Goal: Navigation & Orientation: Find specific page/section

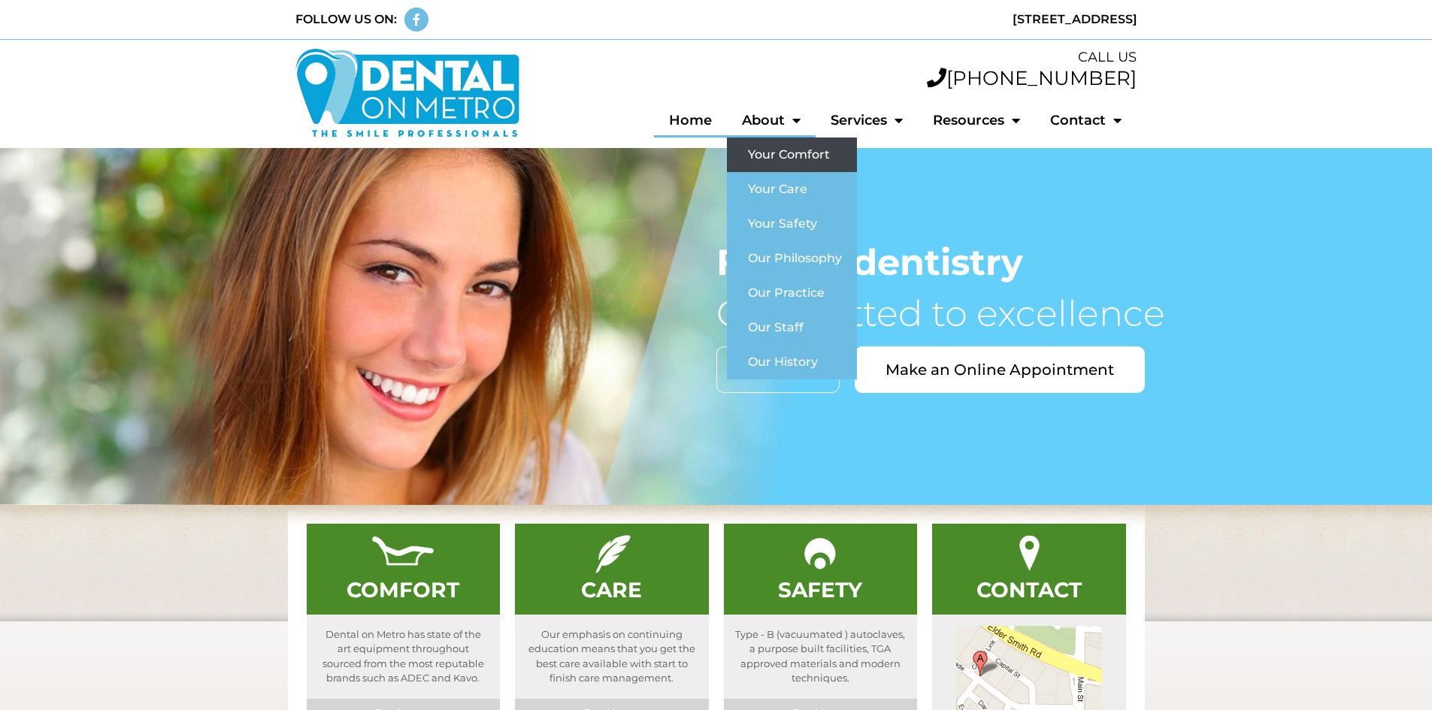
click at [788, 151] on link "Your Comfort" at bounding box center [792, 155] width 130 height 35
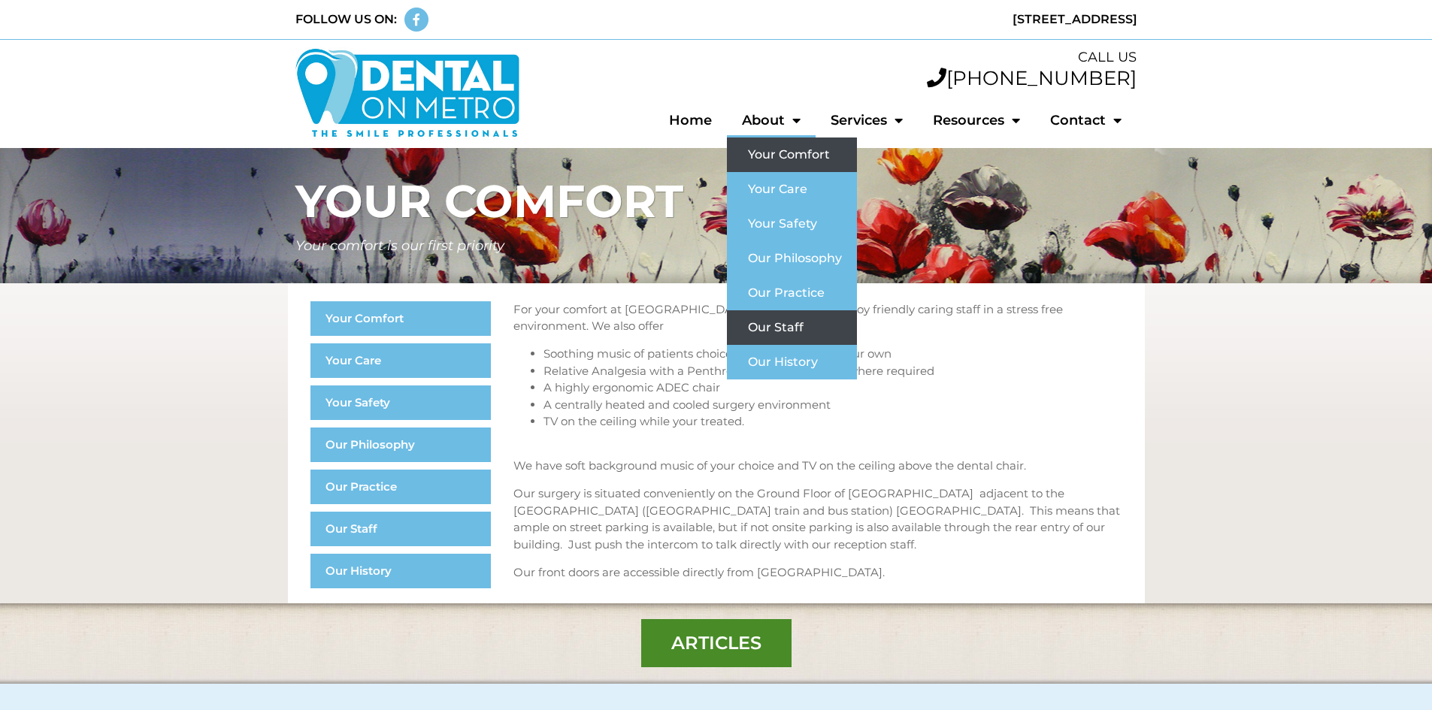
click at [789, 326] on link "Our Staff" at bounding box center [792, 327] width 130 height 35
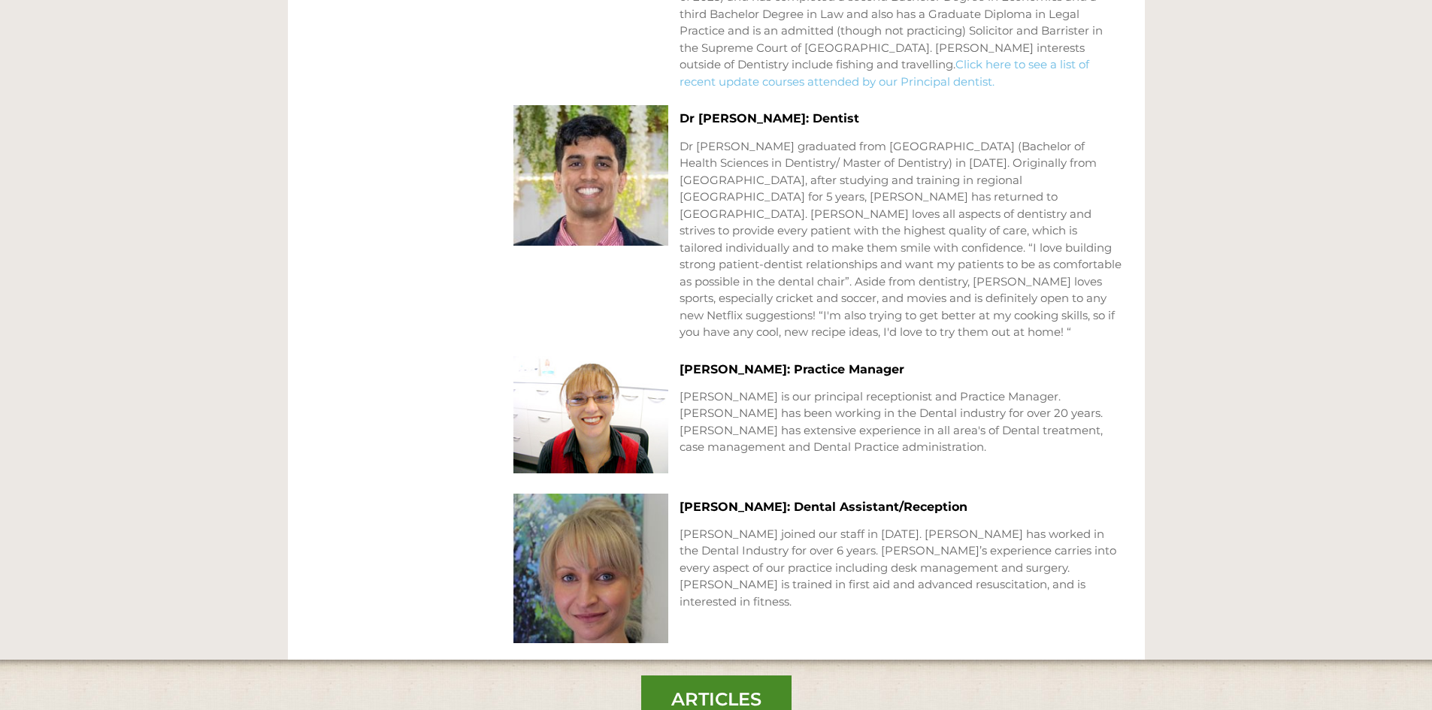
scroll to position [1247, 0]
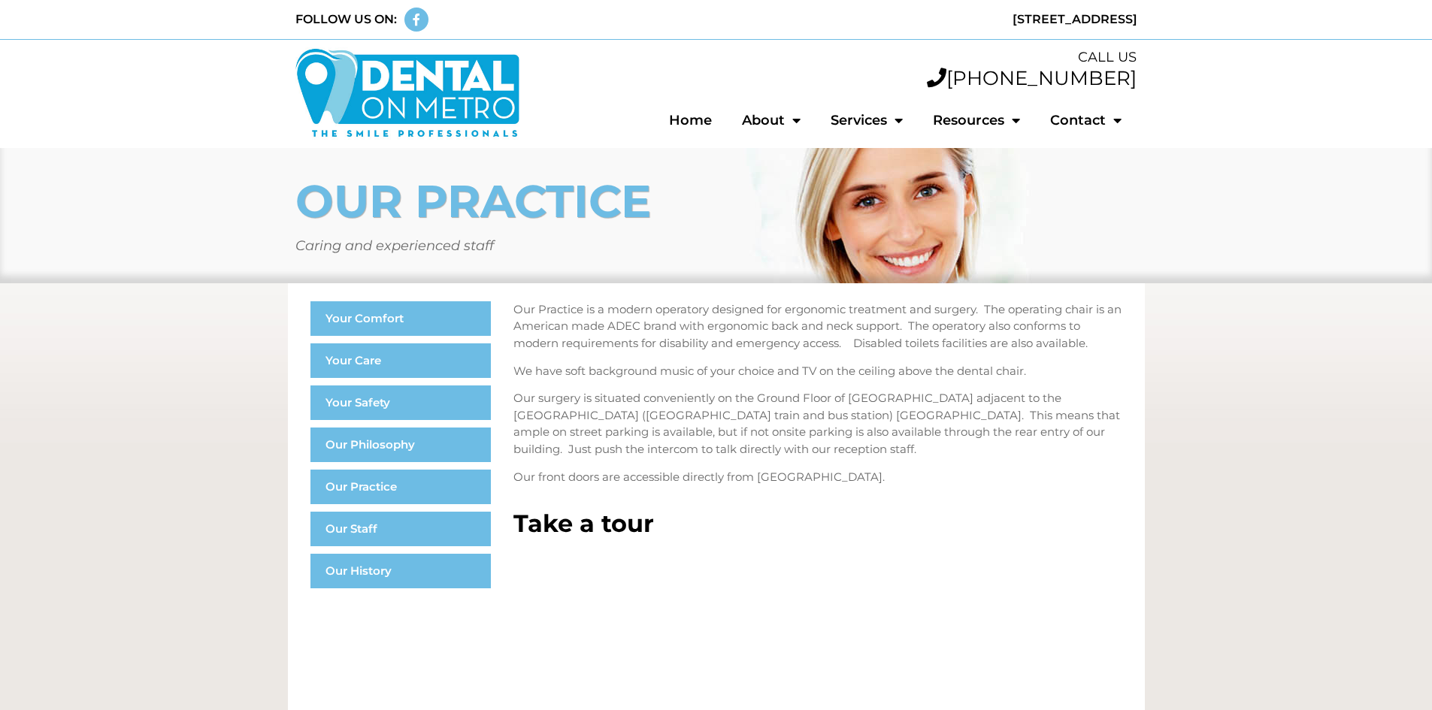
scroll to position [1247, 0]
